Goal: Task Accomplishment & Management: Manage account settings

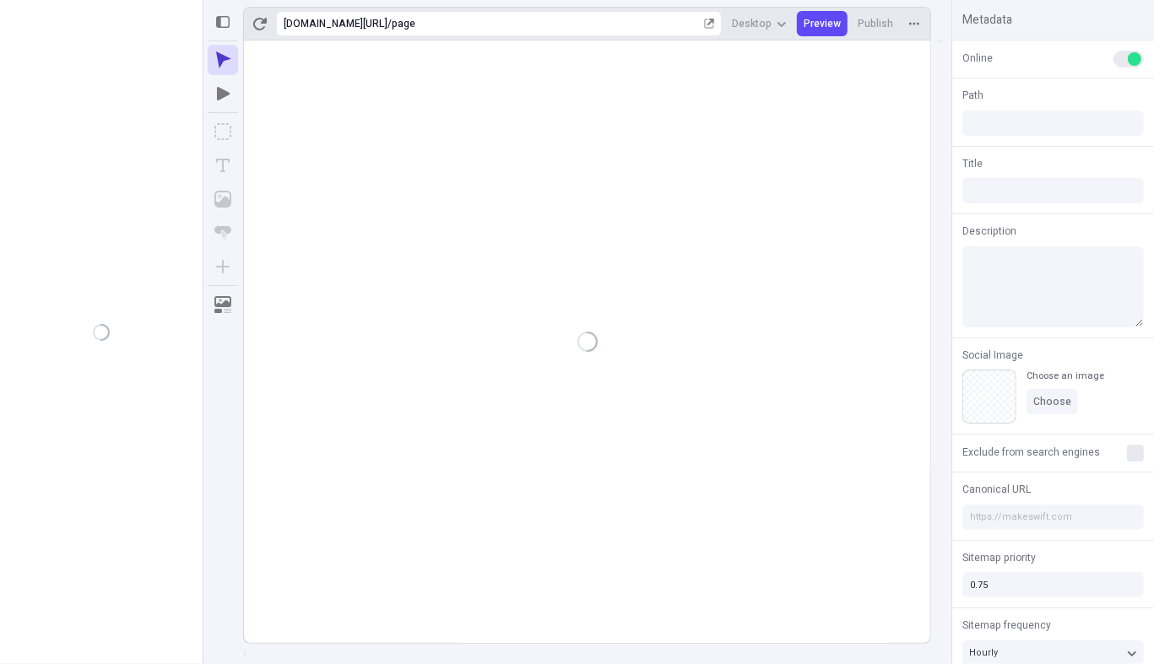
type input "/page"
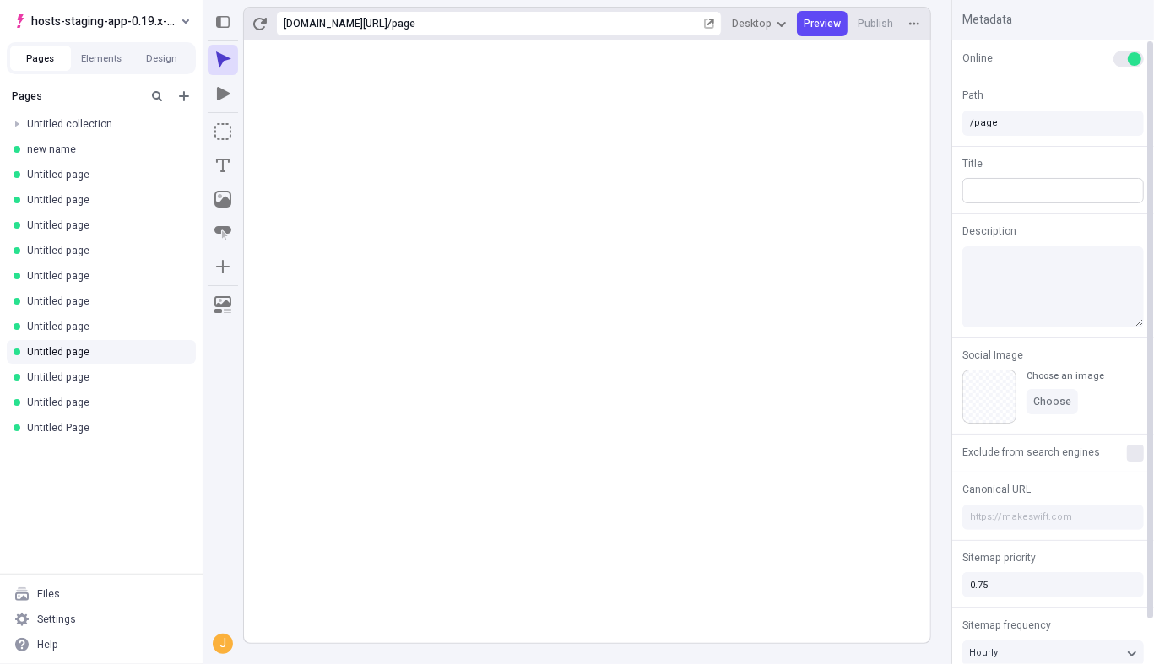
click at [1026, 192] on input "text" at bounding box center [1052, 190] width 181 height 25
type input "asdjkflasj"
click at [587, 419] on rect at bounding box center [587, 342] width 686 height 603
